Goal: Task Accomplishment & Management: Use online tool/utility

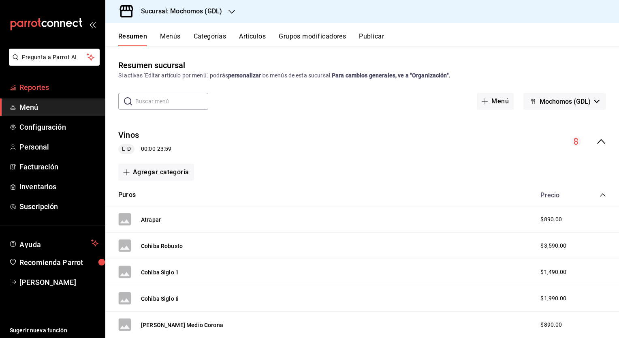
click at [61, 92] on span "Reportes" at bounding box center [58, 87] width 79 height 11
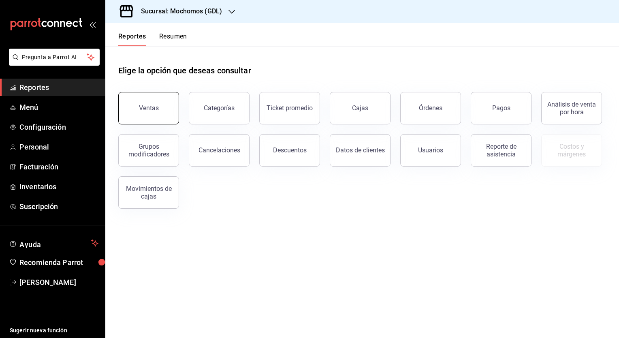
click at [150, 106] on div "Ventas" at bounding box center [149, 108] width 20 height 8
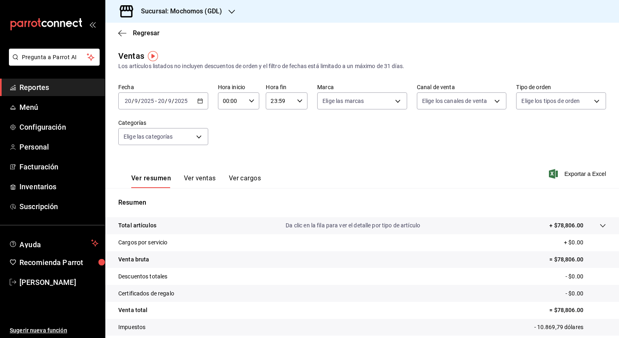
click at [196, 96] on div "[DATE] [DATE] - [DATE] [DATE]" at bounding box center [163, 100] width 90 height 17
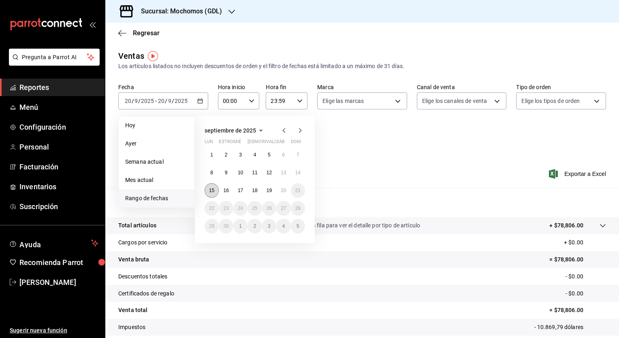
click at [217, 190] on button "15" at bounding box center [212, 190] width 14 height 15
click at [284, 190] on abbr "20" at bounding box center [283, 190] width 5 height 6
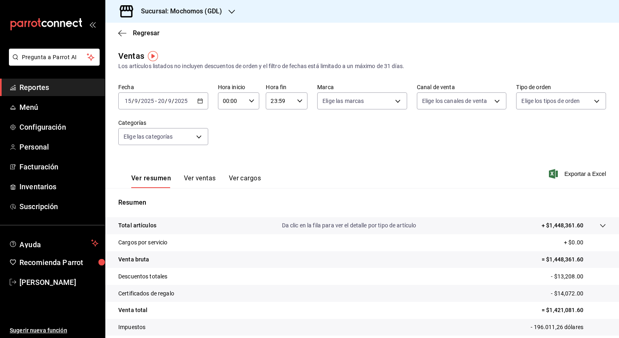
click at [251, 102] on icon "button" at bounding box center [252, 101] width 6 height 6
click at [226, 136] on button "05" at bounding box center [226, 141] width 17 height 16
type input "05:00"
click at [301, 102] on div at bounding box center [309, 169] width 619 height 338
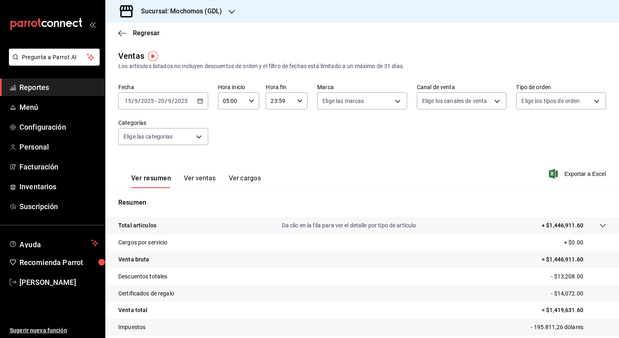
click at [301, 102] on div "23:59 Hora fin" at bounding box center [287, 100] width 42 height 17
click at [272, 166] on span "05" at bounding box center [275, 163] width 8 height 6
click at [300, 124] on button "00" at bounding box center [294, 121] width 17 height 16
type input "05:00"
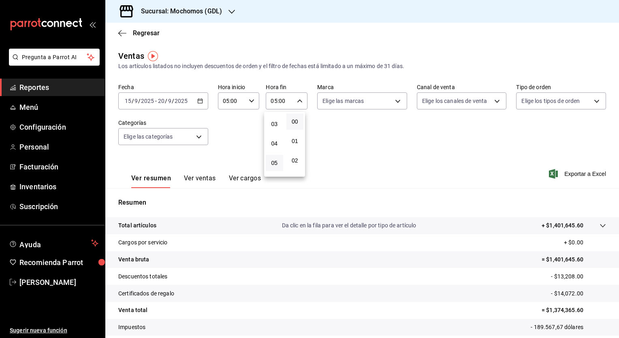
click at [394, 100] on div at bounding box center [309, 169] width 619 height 338
click at [394, 100] on body "Pregunta a Parrot AI Reportes Menú Configuración Personal Facturación Inventari…" at bounding box center [309, 169] width 619 height 338
click at [389, 125] on li "Ver todas" at bounding box center [359, 131] width 88 height 24
type input "36c25d4a-7cb0-456c-a434-e981d54830bc,9cac9703-0c5a-4d8b-addd-5b6b571d65b9"
checkbox input "true"
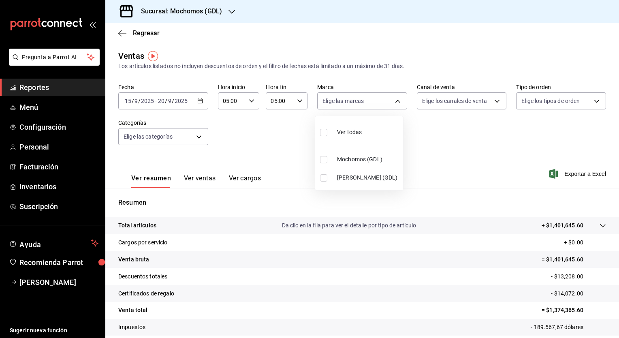
checkbox input "true"
click at [492, 103] on div at bounding box center [309, 169] width 619 height 338
click at [492, 103] on div "Ver todas Mochomos (GDL) [PERSON_NAME] (GDL)" at bounding box center [309, 169] width 619 height 338
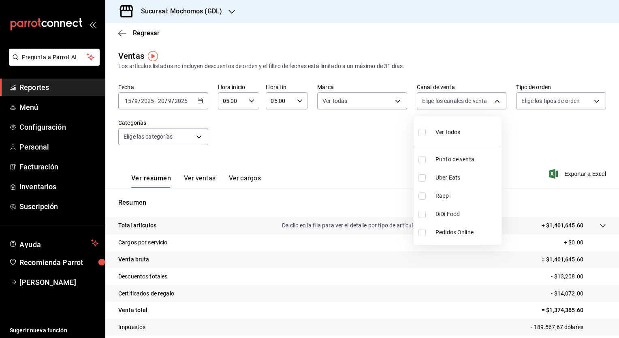
click at [498, 96] on body "Pregunta a Parrot AI Reportes Menú Configuración Personal Facturación Inventari…" at bounding box center [309, 169] width 619 height 338
click at [459, 138] on div "Ver todos" at bounding box center [439, 131] width 42 height 17
type input "PARROT,UBER_EATS,RAPPI,DIDI_FOOD,ONLINE"
checkbox input "true"
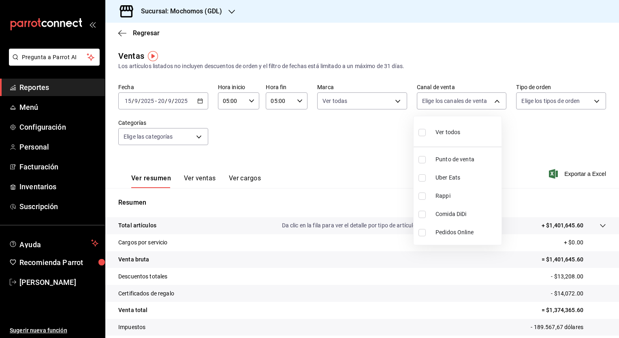
checkbox input "true"
click at [588, 98] on div at bounding box center [309, 169] width 619 height 338
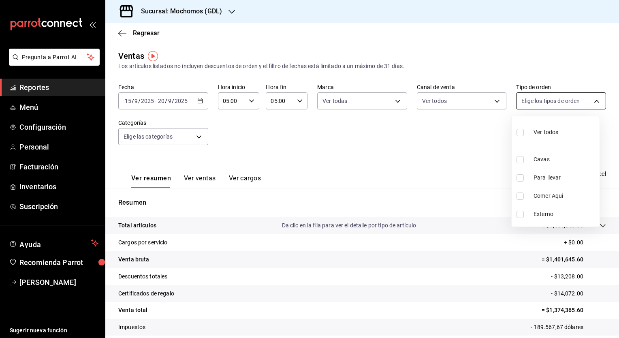
click at [587, 98] on body "Pregunta a Parrot AI Reportes Menú Configuración Personal Facturación Inventari…" at bounding box center [309, 169] width 619 height 338
click at [577, 127] on li "Ver todos" at bounding box center [555, 131] width 88 height 24
type input "c3d0baef-30c0-4718-9d76-caab43e27316,13c4cc4a-99d2-42c0-ba96-c3de8c08c13d,7b791…"
checkbox input "true"
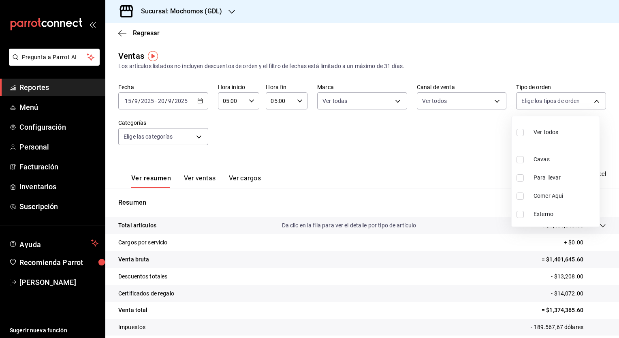
checkbox input "true"
click at [204, 132] on div at bounding box center [309, 169] width 619 height 338
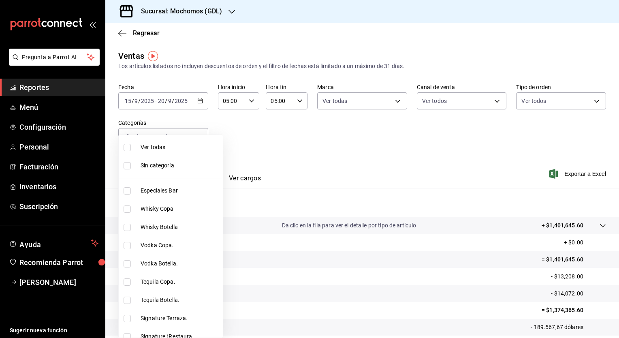
click at [204, 132] on body "Pregunta a Parrot AI Reportes Menú Configuración Personal Facturación Inventari…" at bounding box center [309, 169] width 619 height 338
click at [195, 147] on span "Ver todas" at bounding box center [199, 147] width 117 height 9
type input "c0db8a99-aef8-4e9c-862d-72763fc5d605,0e6da5ad-e1ed-4623-8a7f-4db137866549,4ba6e…"
checkbox input "true"
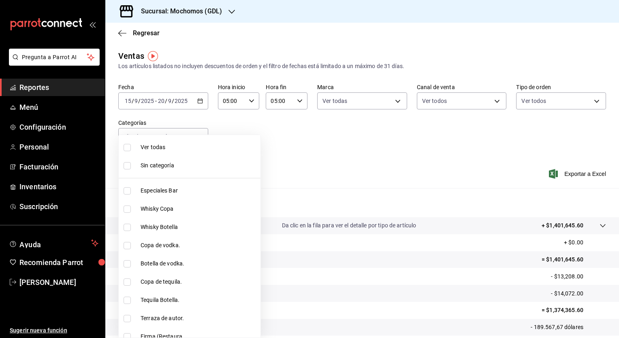
checkbox input "true"
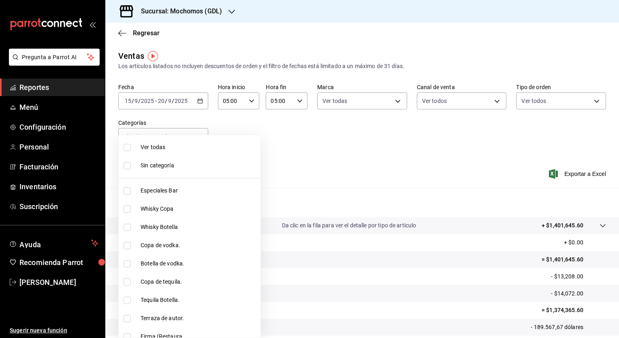
checkbox input "true"
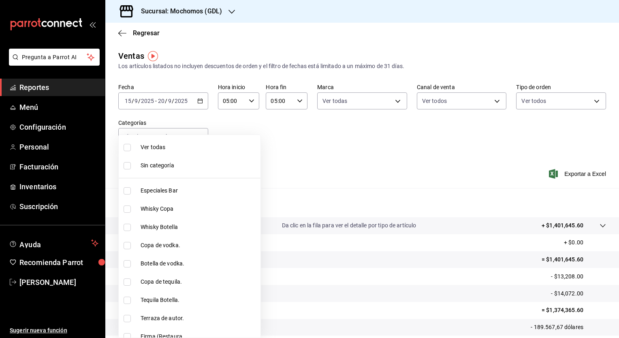
checkbox input "true"
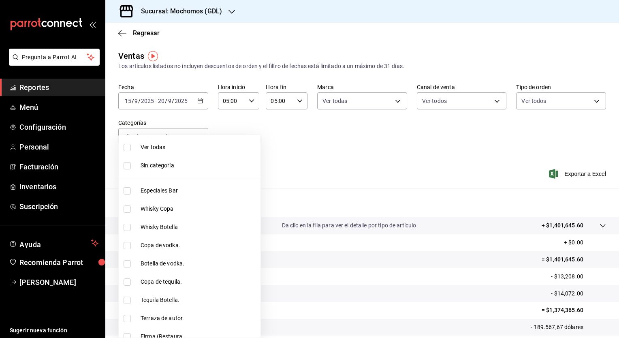
checkbox input "true"
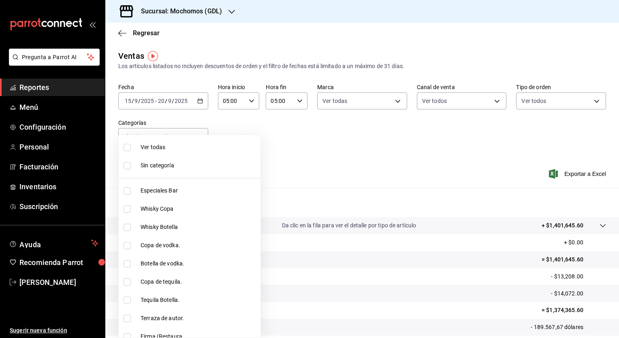
checkbox input "true"
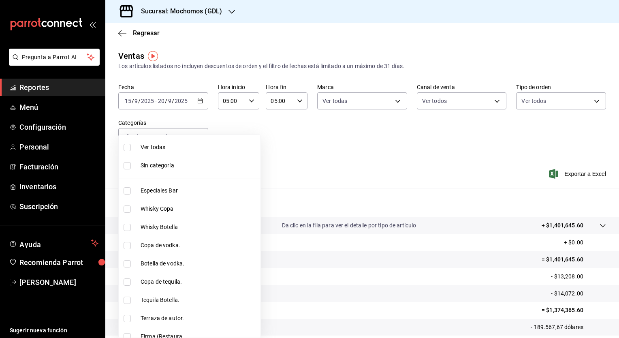
checkbox input "true"
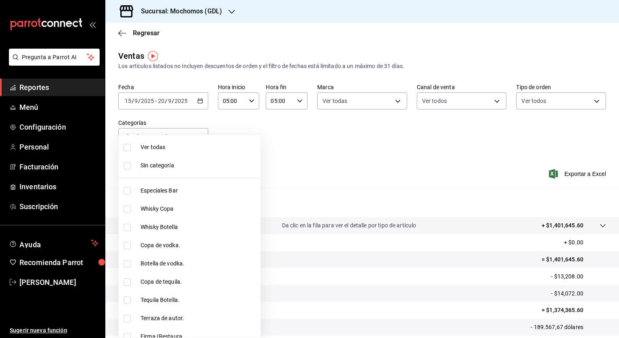
checkbox input "true"
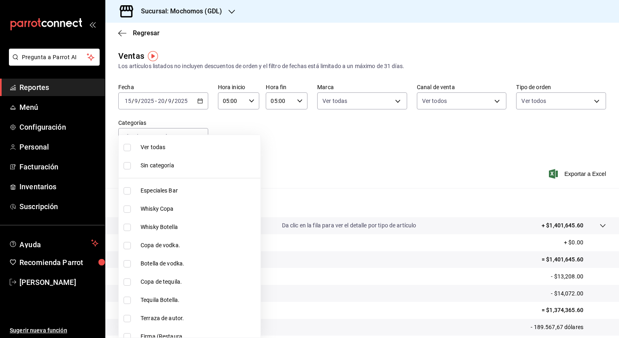
checkbox input "true"
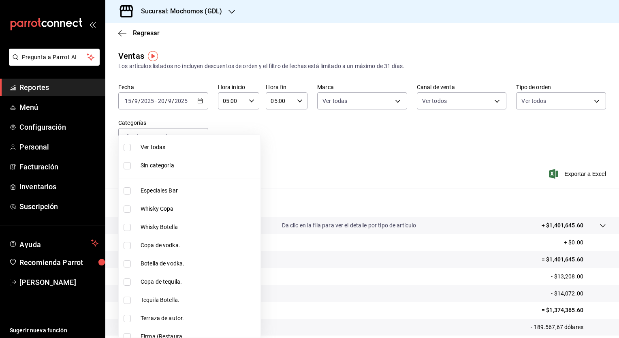
checkbox input "true"
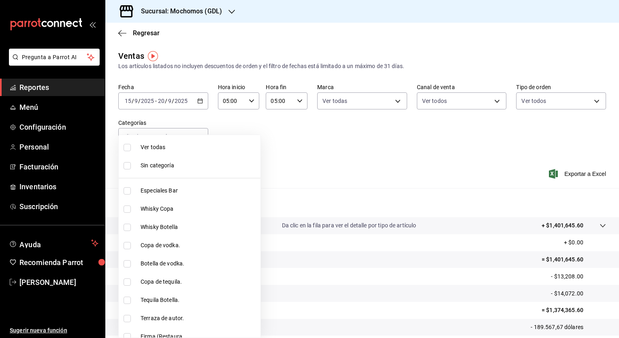
checkbox input "true"
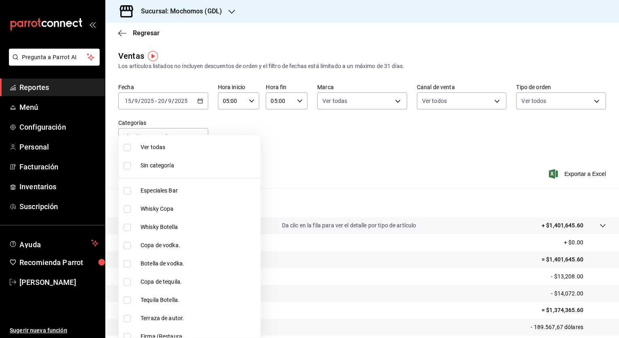
checkbox input "true"
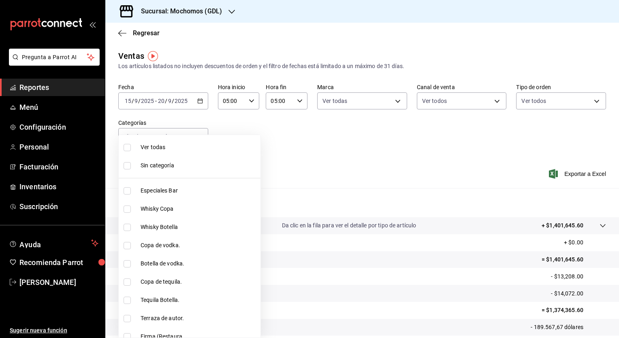
checkbox input "true"
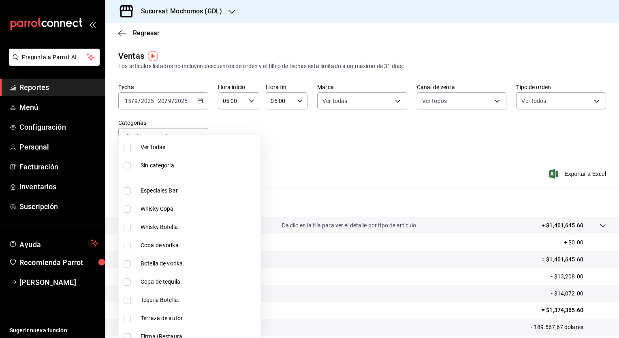
checkbox input "true"
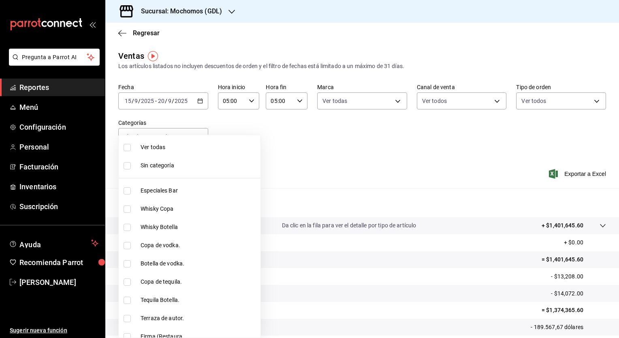
checkbox input "true"
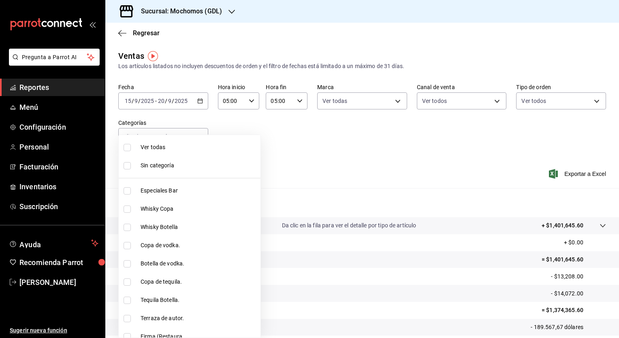
checkbox input "true"
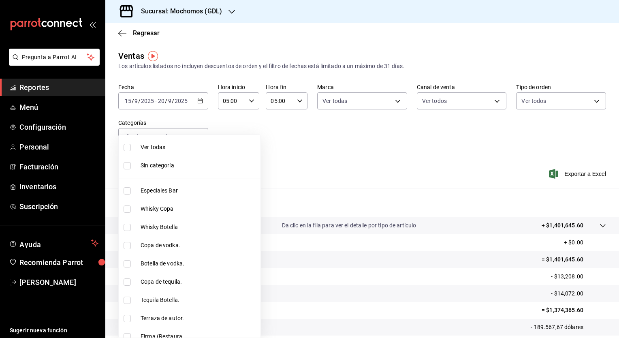
checkbox input "true"
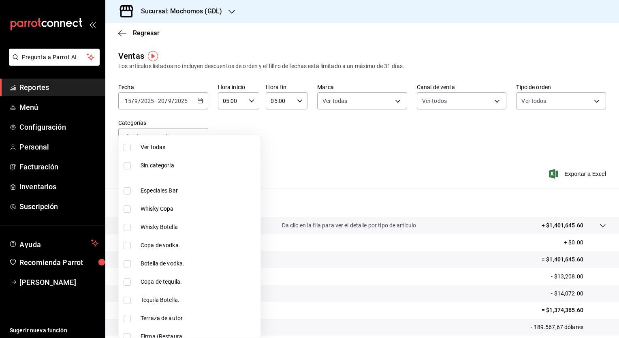
checkbox input "true"
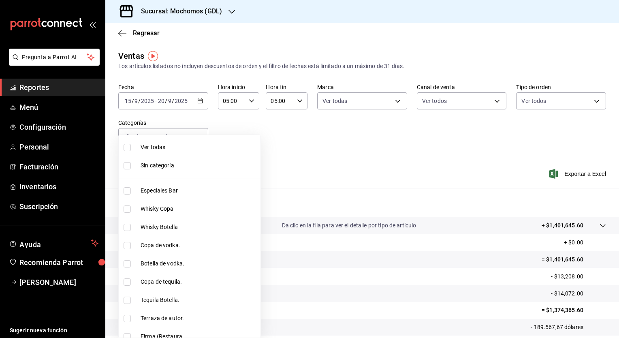
checkbox input "true"
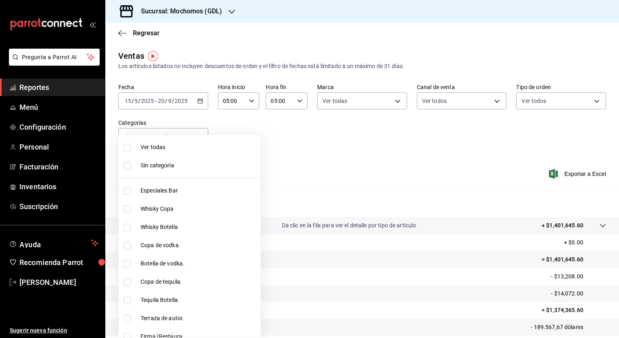
checkbox input "true"
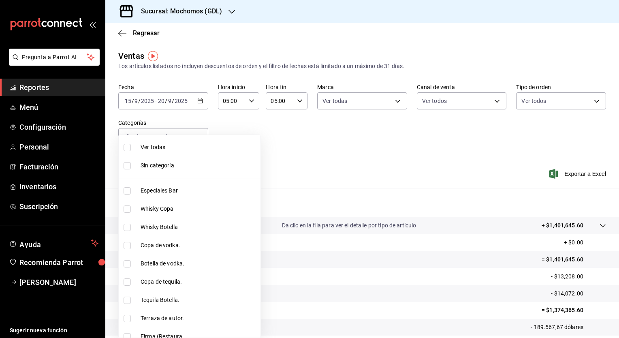
checkbox input "true"
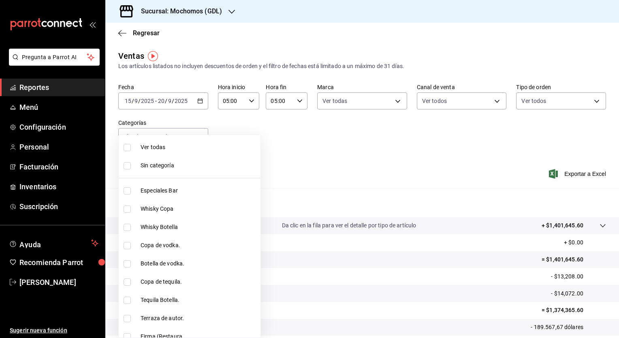
checkbox input "true"
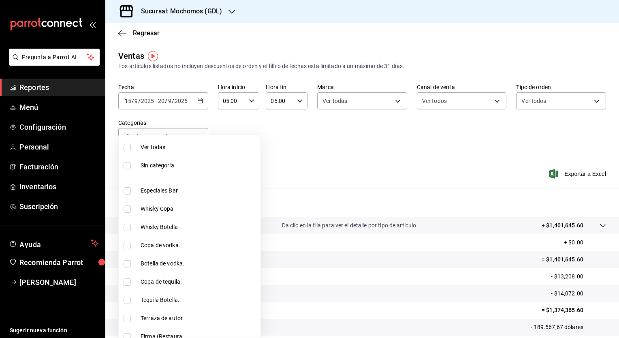
checkbox input "true"
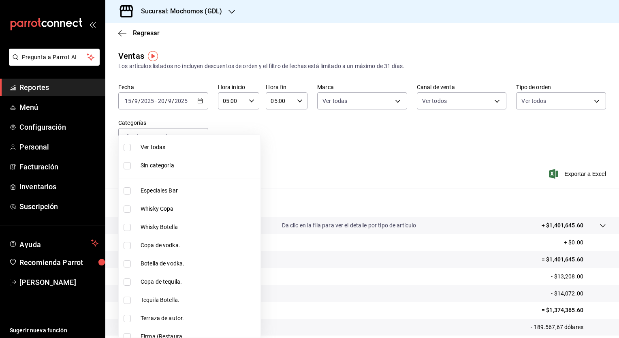
checkbox input "true"
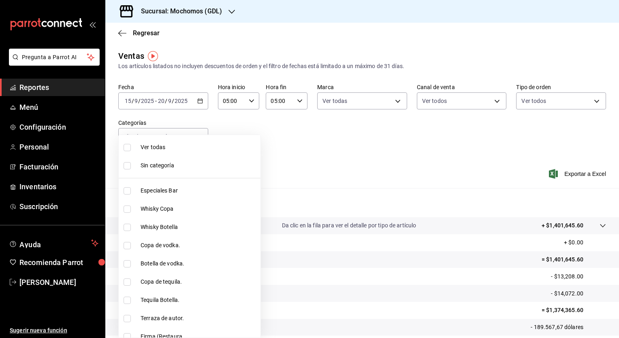
checkbox input "true"
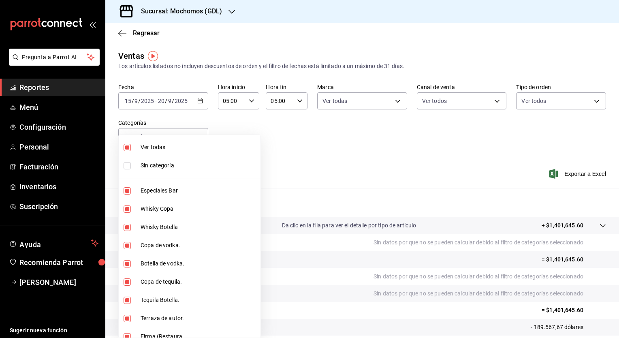
click at [580, 173] on div at bounding box center [309, 169] width 619 height 338
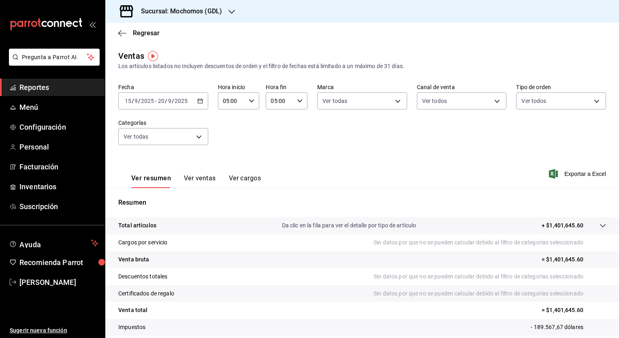
click at [580, 173] on font "Exportar a Excel" at bounding box center [585, 173] width 42 height 6
